Goal: Information Seeking & Learning: Learn about a topic

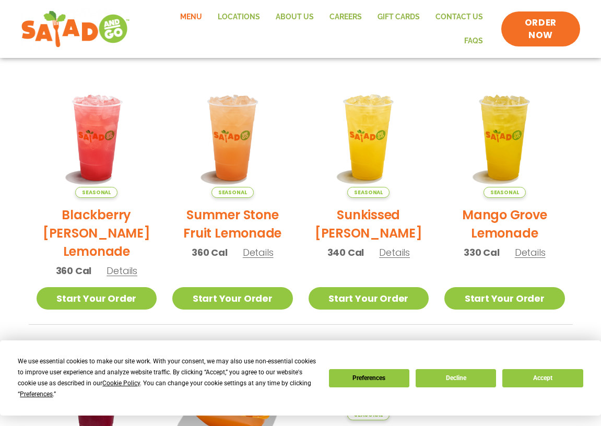
scroll to position [224, 0]
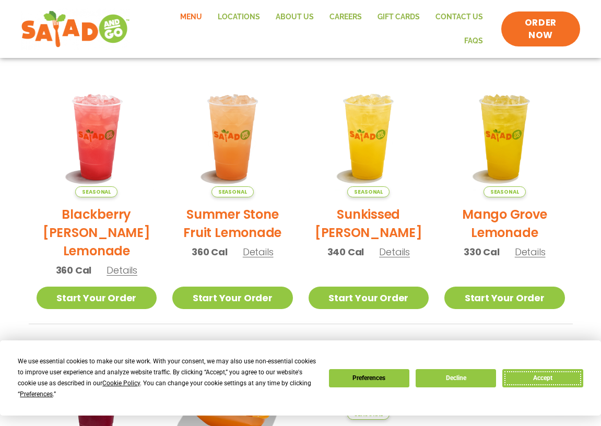
click at [545, 378] on button "Accept" at bounding box center [542, 378] width 80 height 18
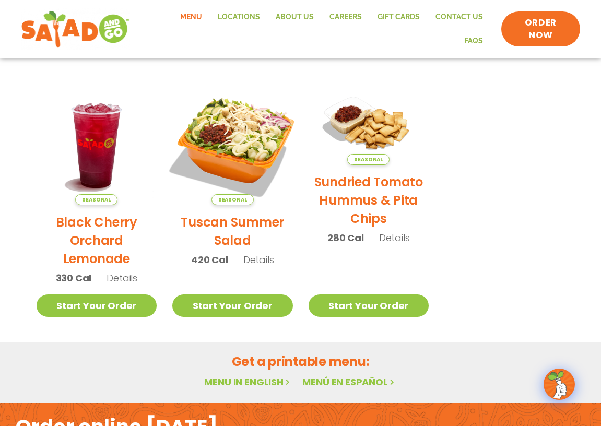
scroll to position [480, 0]
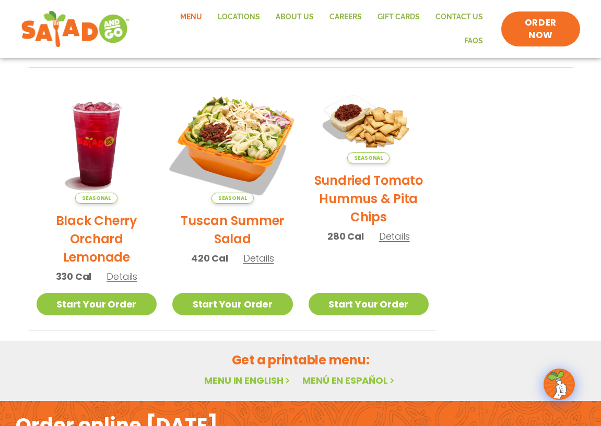
click at [273, 341] on div "Get a printable menu: Menu in English Menú en español" at bounding box center [300, 371] width 601 height 60
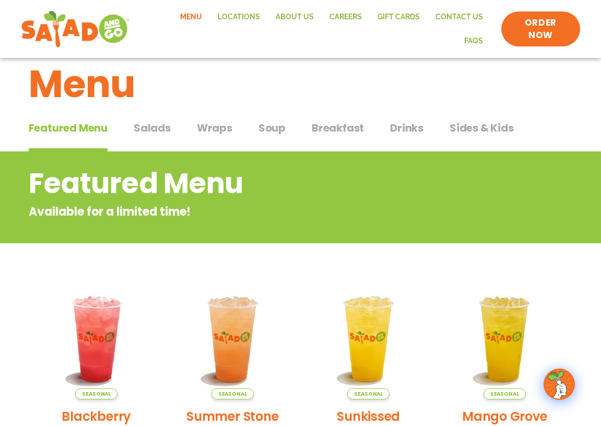
scroll to position [0, 0]
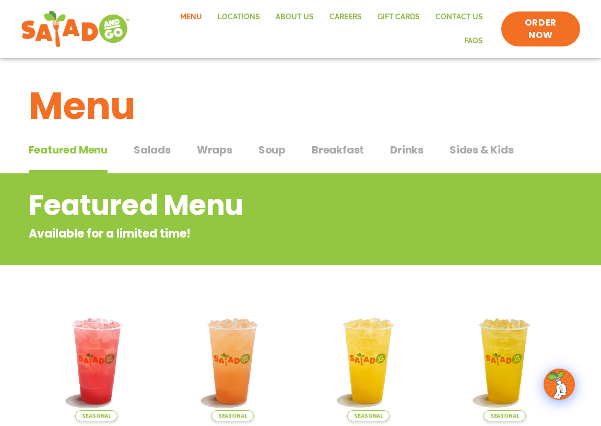
click at [217, 144] on span "Wraps" at bounding box center [214, 150] width 35 height 16
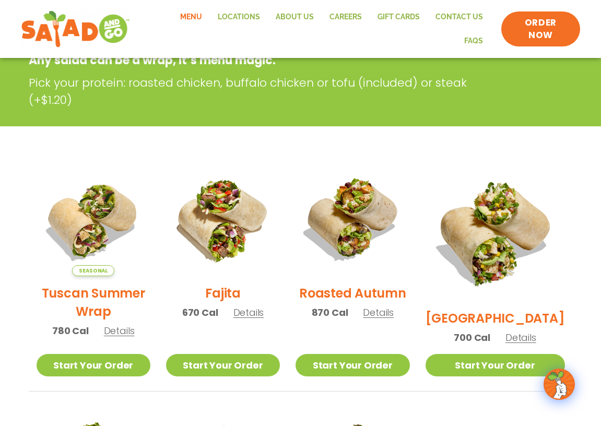
scroll to position [175, 0]
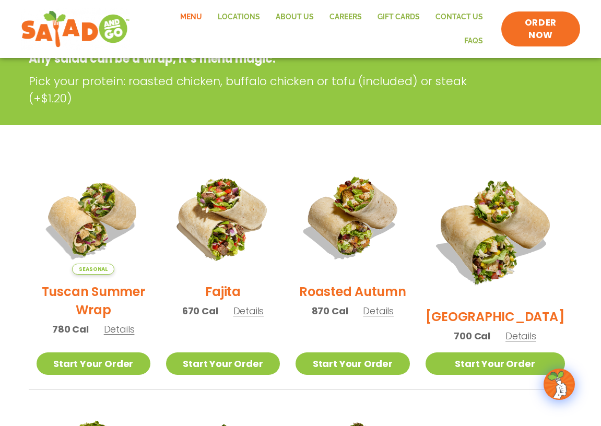
click at [392, 312] on span "Details" at bounding box center [378, 310] width 31 height 13
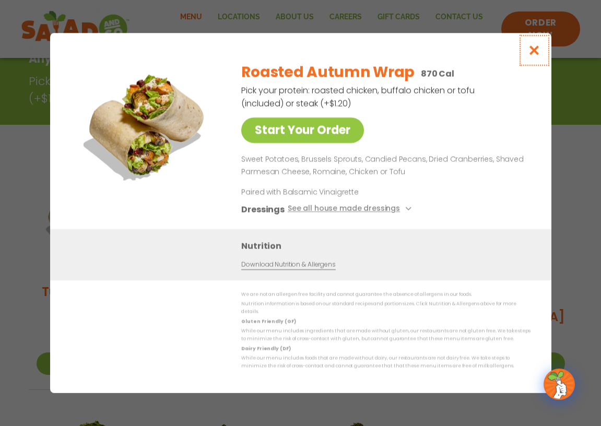
click at [530, 52] on icon "Close modal" at bounding box center [533, 50] width 13 height 11
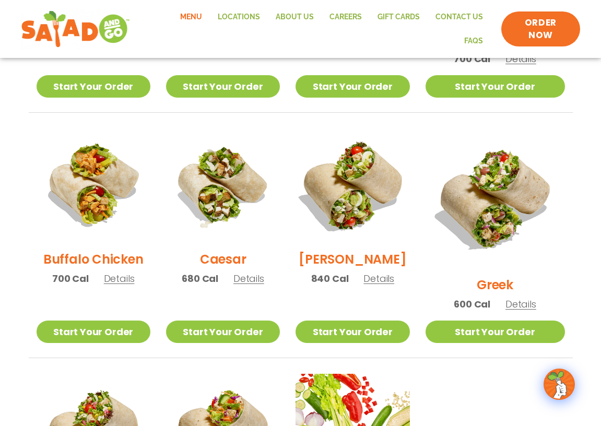
scroll to position [451, 0]
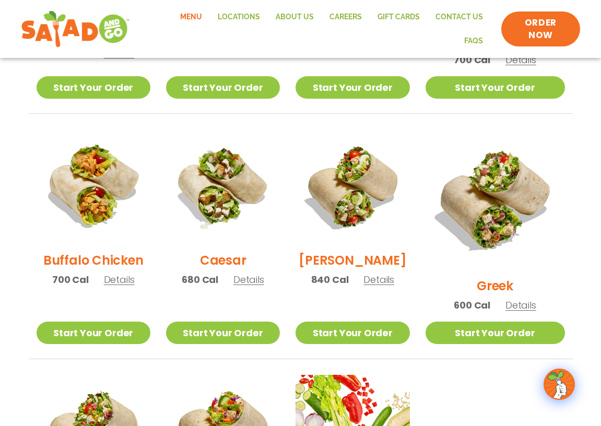
click at [394, 279] on span "Details" at bounding box center [378, 279] width 31 height 13
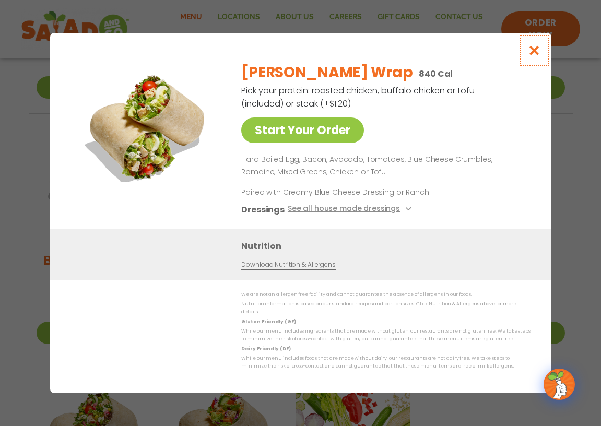
click at [534, 52] on icon "Close modal" at bounding box center [533, 50] width 13 height 11
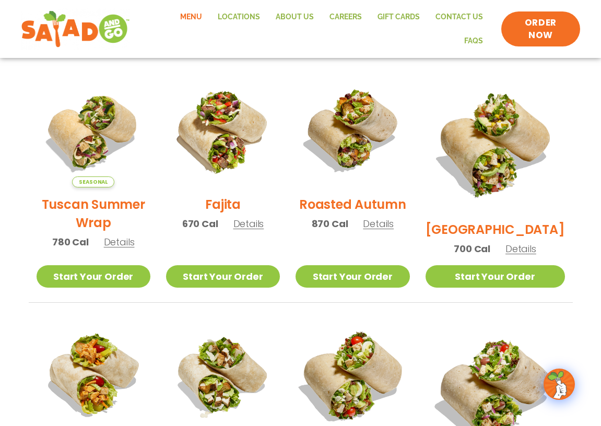
scroll to position [267, 0]
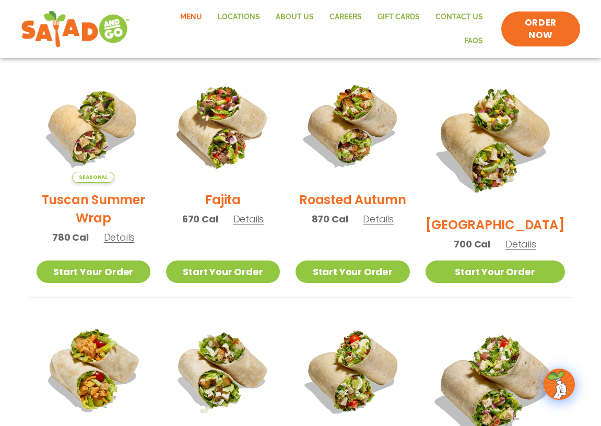
click at [387, 221] on span "Details" at bounding box center [378, 218] width 31 height 13
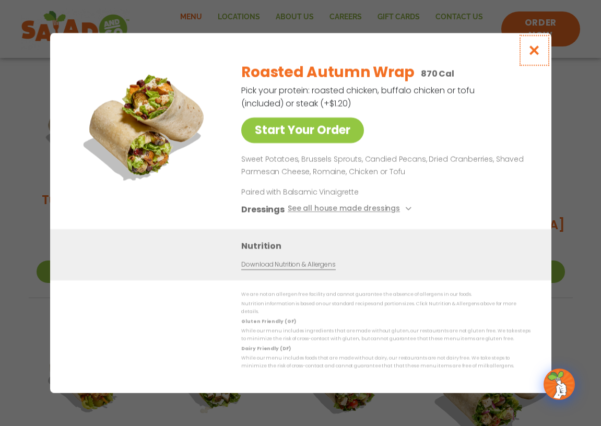
click at [532, 50] on icon "Close modal" at bounding box center [533, 50] width 13 height 11
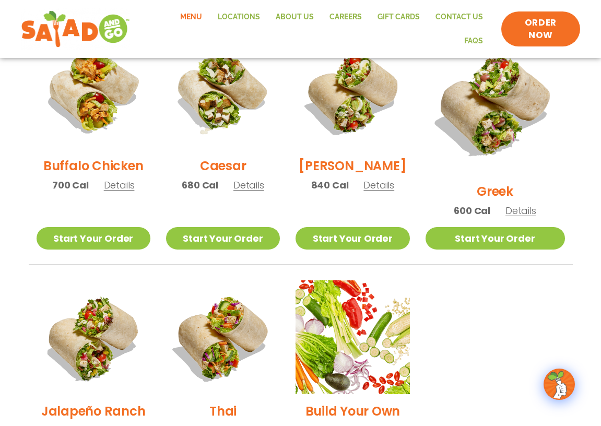
scroll to position [543, 0]
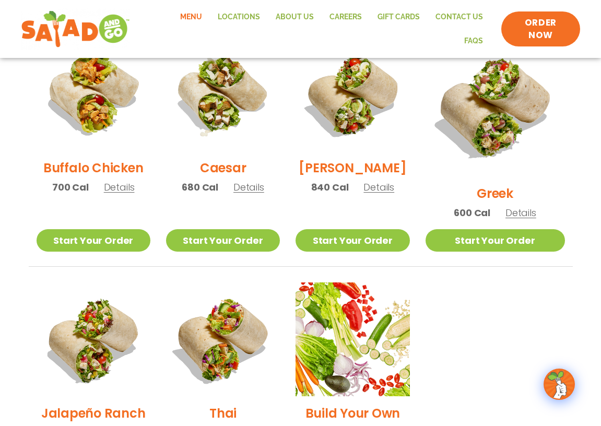
click at [392, 187] on span "Details" at bounding box center [378, 187] width 31 height 13
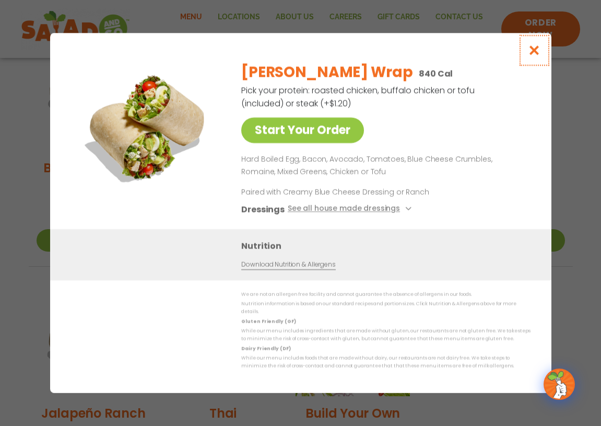
click at [533, 52] on icon "Close modal" at bounding box center [533, 50] width 13 height 11
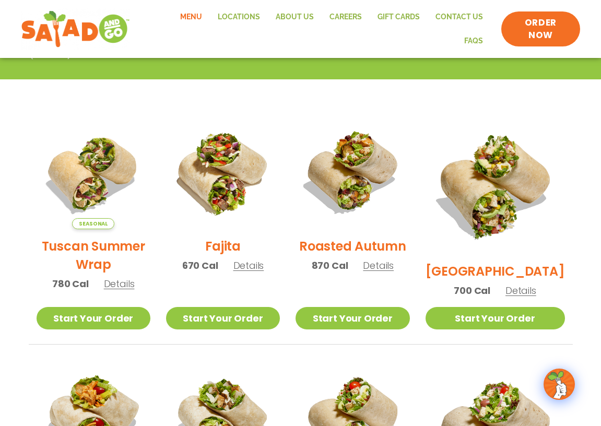
scroll to position [219, 0]
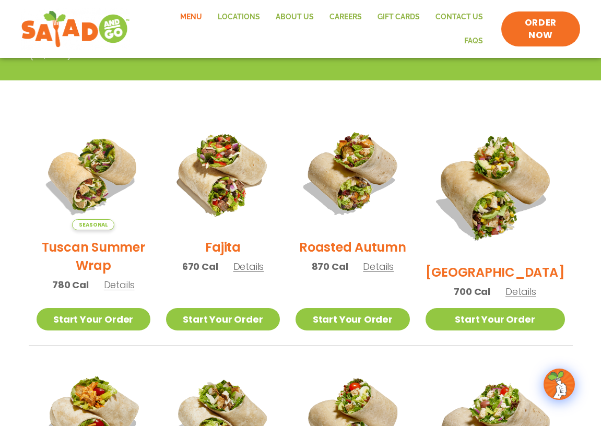
click at [393, 268] on span "Details" at bounding box center [378, 266] width 31 height 13
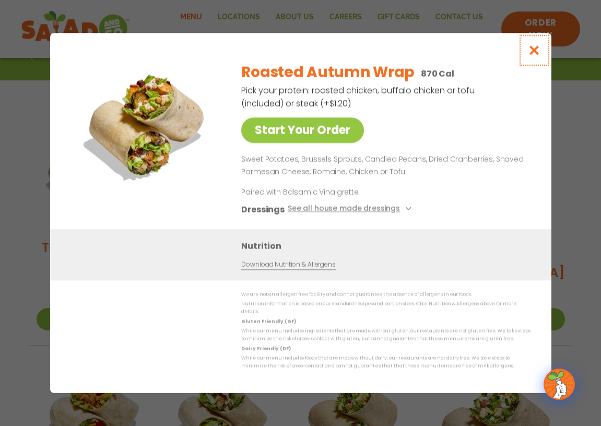
click at [532, 51] on icon "Close modal" at bounding box center [533, 50] width 13 height 11
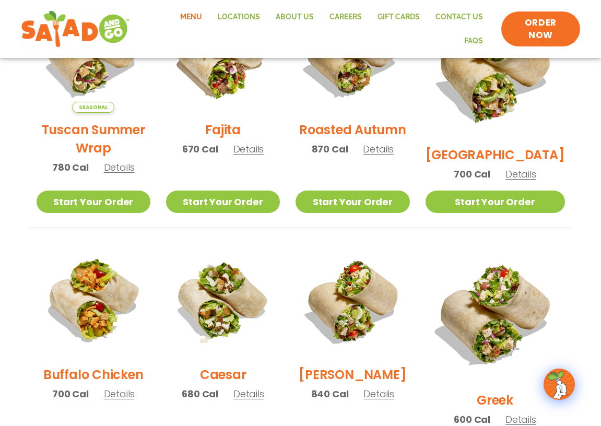
scroll to position [365, 0]
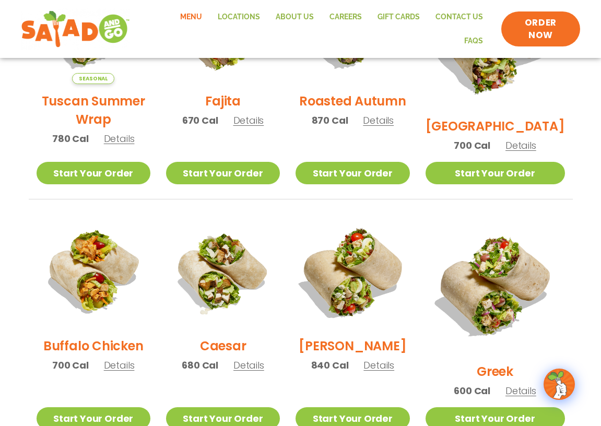
click at [362, 270] on img at bounding box center [352, 272] width 134 height 134
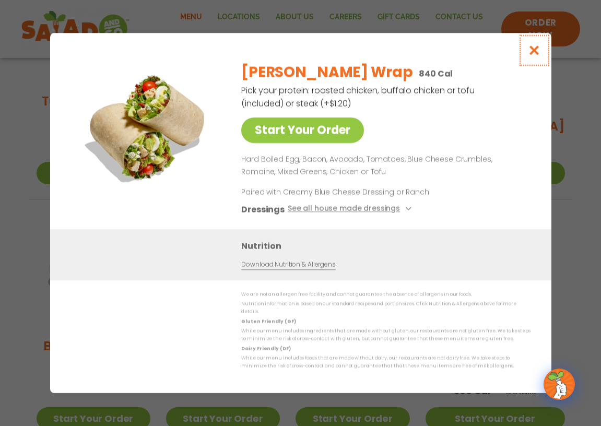
click at [537, 52] on icon "Close modal" at bounding box center [533, 50] width 13 height 11
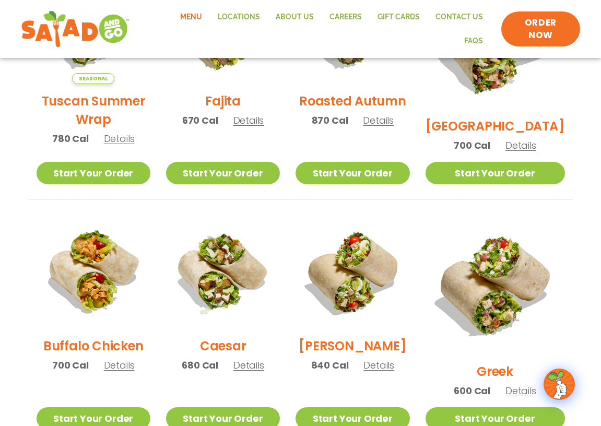
click at [390, 124] on span "Details" at bounding box center [378, 120] width 31 height 13
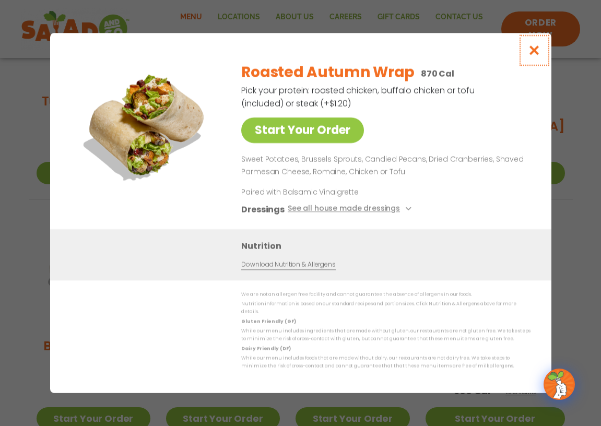
click at [534, 52] on icon "Close modal" at bounding box center [533, 50] width 13 height 11
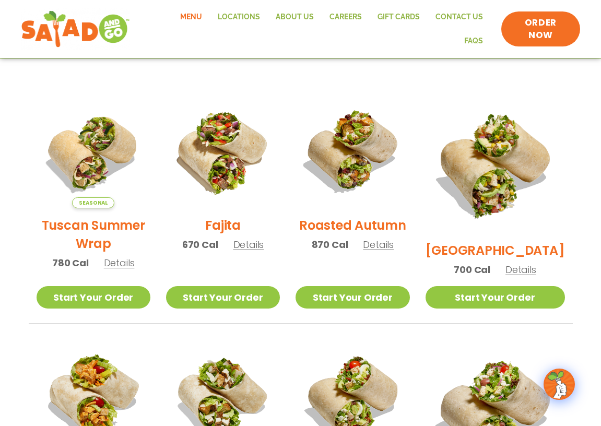
scroll to position [240, 0]
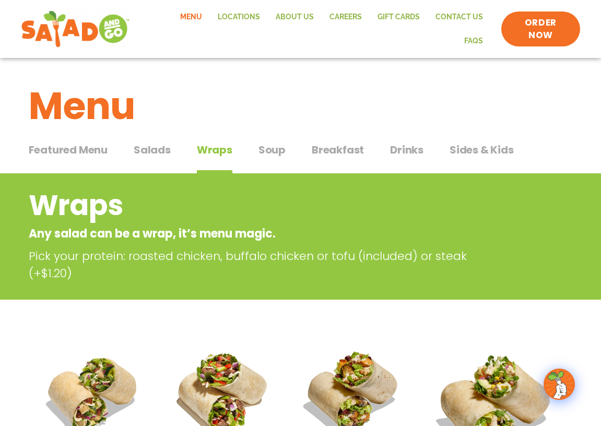
click at [148, 144] on span "Salads" at bounding box center [152, 150] width 37 height 16
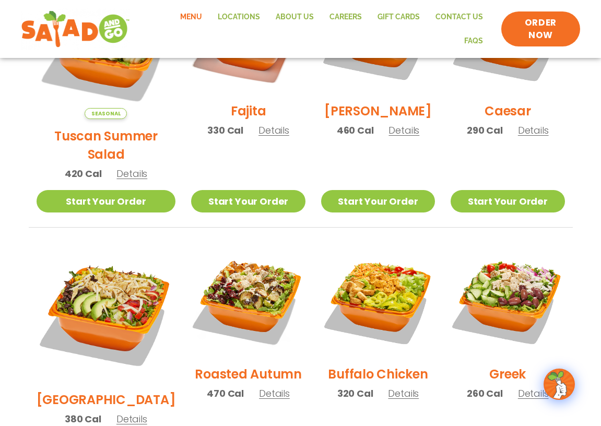
scroll to position [383, 0]
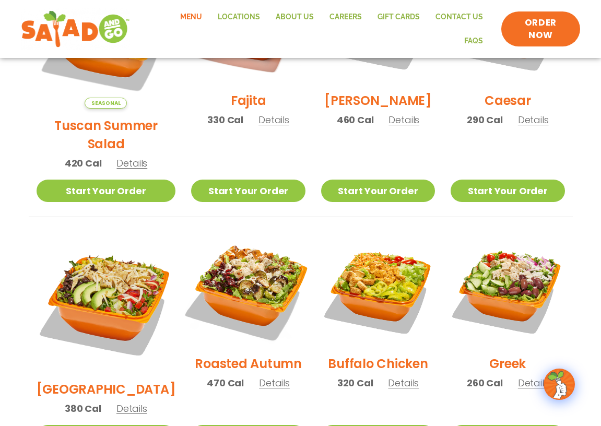
click at [241, 273] on img at bounding box center [248, 290] width 134 height 134
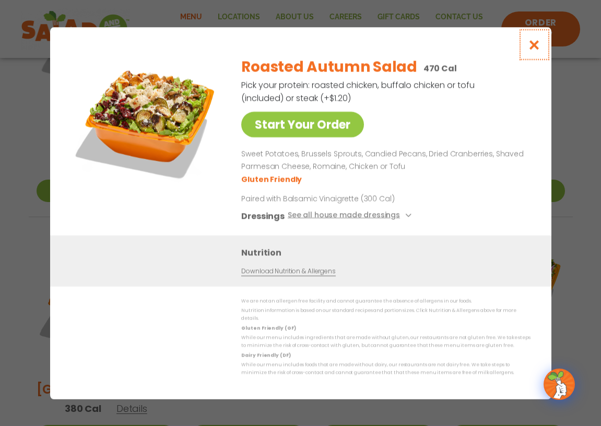
click at [529, 47] on icon "Close modal" at bounding box center [533, 44] width 13 height 11
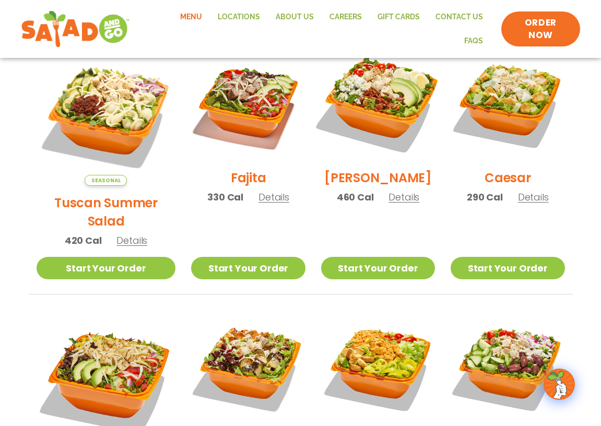
scroll to position [0, 0]
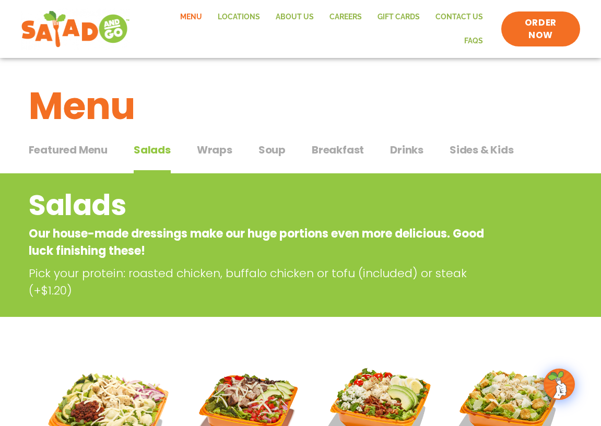
click at [73, 142] on span "Featured Menu" at bounding box center [68, 150] width 79 height 16
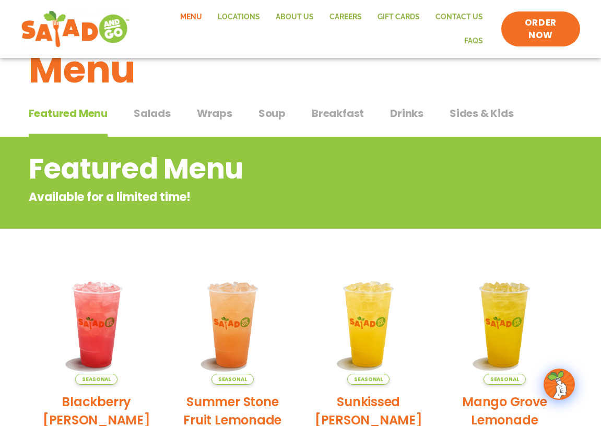
scroll to position [40, 0]
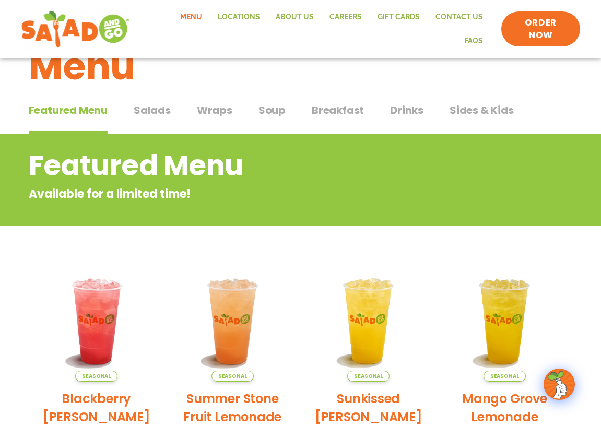
click at [144, 102] on span "Salads" at bounding box center [152, 110] width 37 height 16
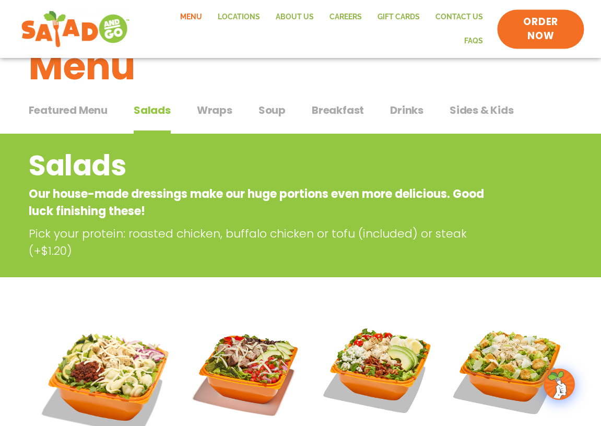
click at [541, 19] on span "ORDER NOW" at bounding box center [540, 28] width 64 height 27
